Goal: Task Accomplishment & Management: Manage account settings

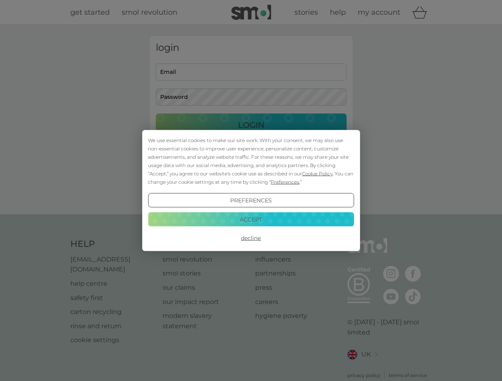
click at [318, 174] on span "Cookie Policy" at bounding box center [317, 174] width 31 height 6
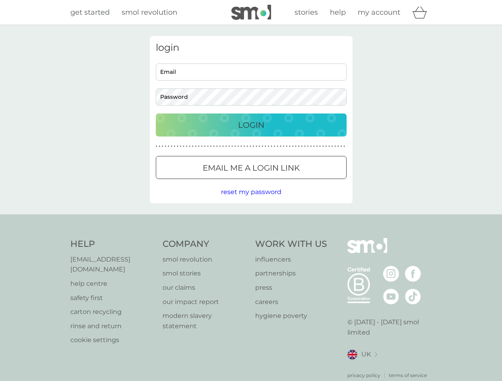
click at [284, 182] on div "login Email Password Login ● ● ● ● ● ● ● ● ● ● ● ● ● ● ● ● ● ● ● ● ● ● ● ● ● ● …" at bounding box center [251, 119] width 203 height 167
click at [251, 201] on div "login Email Password Login ● ● ● ● ● ● ● ● ● ● ● ● ● ● ● ● ● ● ● ● ● ● ● ● ● ● …" at bounding box center [251, 119] width 203 height 167
click at [251, 238] on div "Help [EMAIL_ADDRESS][DOMAIN_NAME] help centre safety first carton recycling rin…" at bounding box center [251, 308] width 362 height 141
click at [251, 219] on div "Help [EMAIL_ADDRESS][DOMAIN_NAME] help centre safety first carton recycling rin…" at bounding box center [251, 309] width 502 height 189
